Goal: Navigation & Orientation: Understand site structure

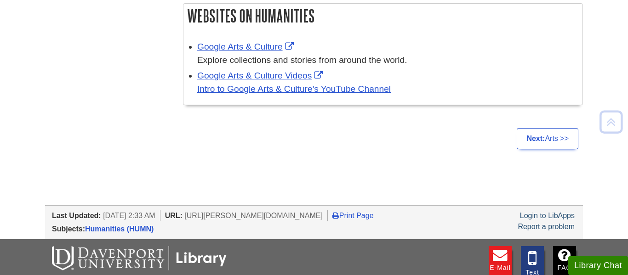
scroll to position [1314, 0]
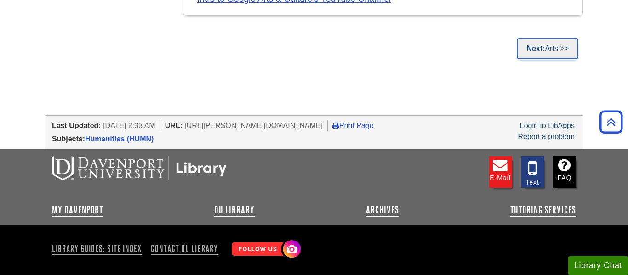
click at [547, 38] on link "Next: Arts >>" at bounding box center [548, 48] width 62 height 21
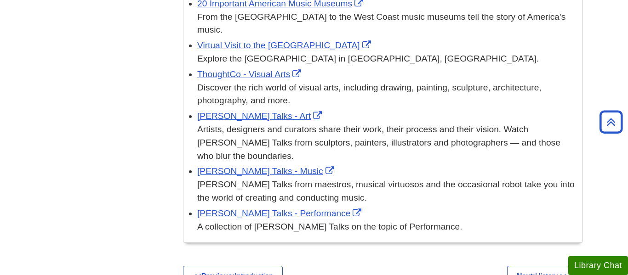
scroll to position [3659, 0]
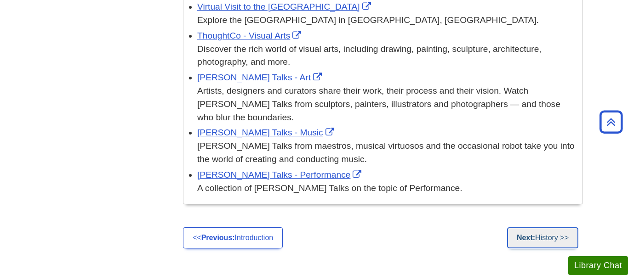
click at [557, 227] on link "Next: History >>" at bounding box center [542, 237] width 71 height 21
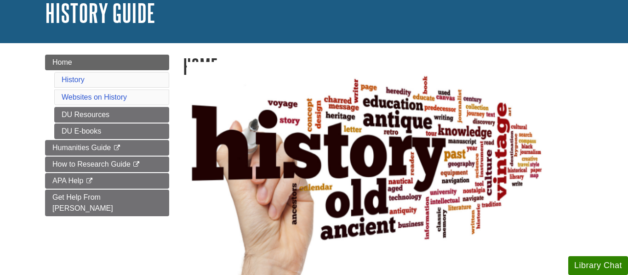
scroll to position [62, 0]
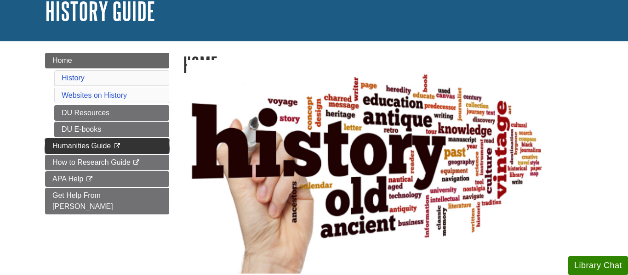
click at [98, 139] on link "Humanities Guide This link opens in a new window" at bounding box center [107, 146] width 124 height 16
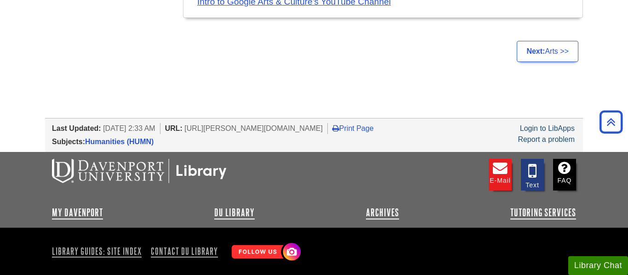
scroll to position [1336, 0]
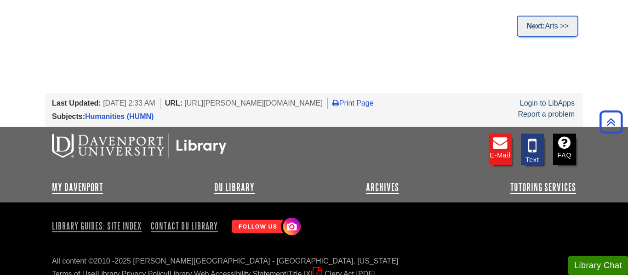
click at [561, 23] on link "Next: Arts >>" at bounding box center [548, 26] width 62 height 21
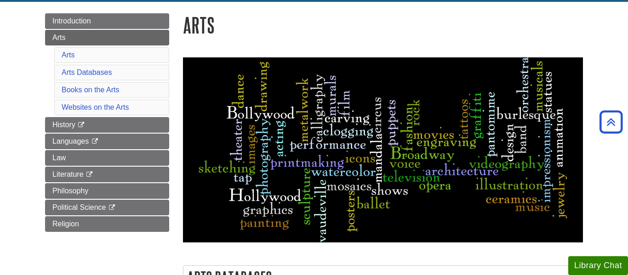
scroll to position [98, 0]
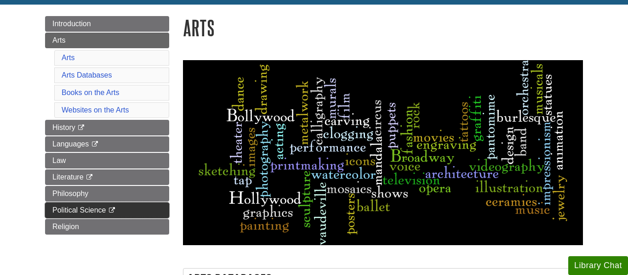
click at [85, 207] on span "Political Science" at bounding box center [79, 210] width 54 height 8
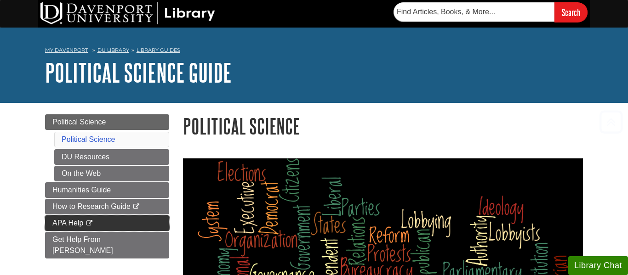
scroll to position [175, 0]
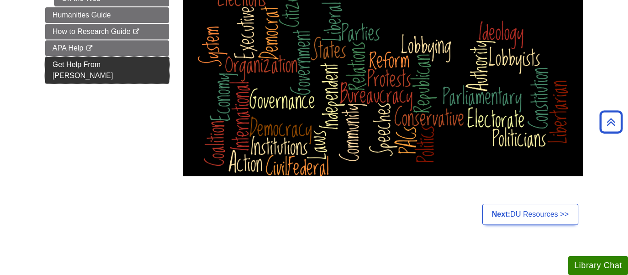
click at [70, 63] on span "Get Help From [PERSON_NAME]" at bounding box center [82, 70] width 61 height 19
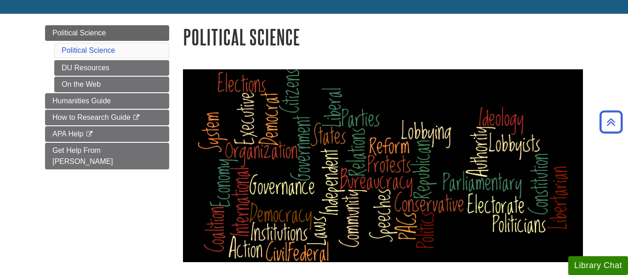
scroll to position [85, 0]
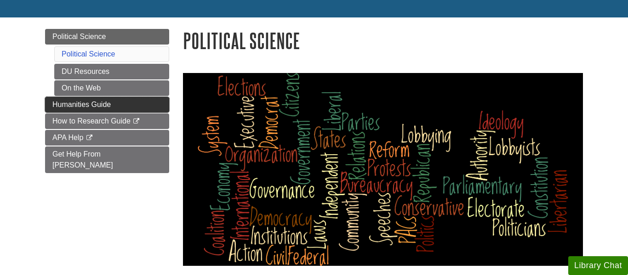
click at [121, 100] on link "Humanities Guide" at bounding box center [107, 105] width 124 height 16
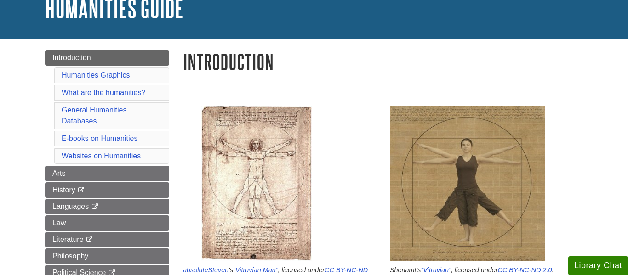
scroll to position [67, 0]
